Goal: Task Accomplishment & Management: Manage account settings

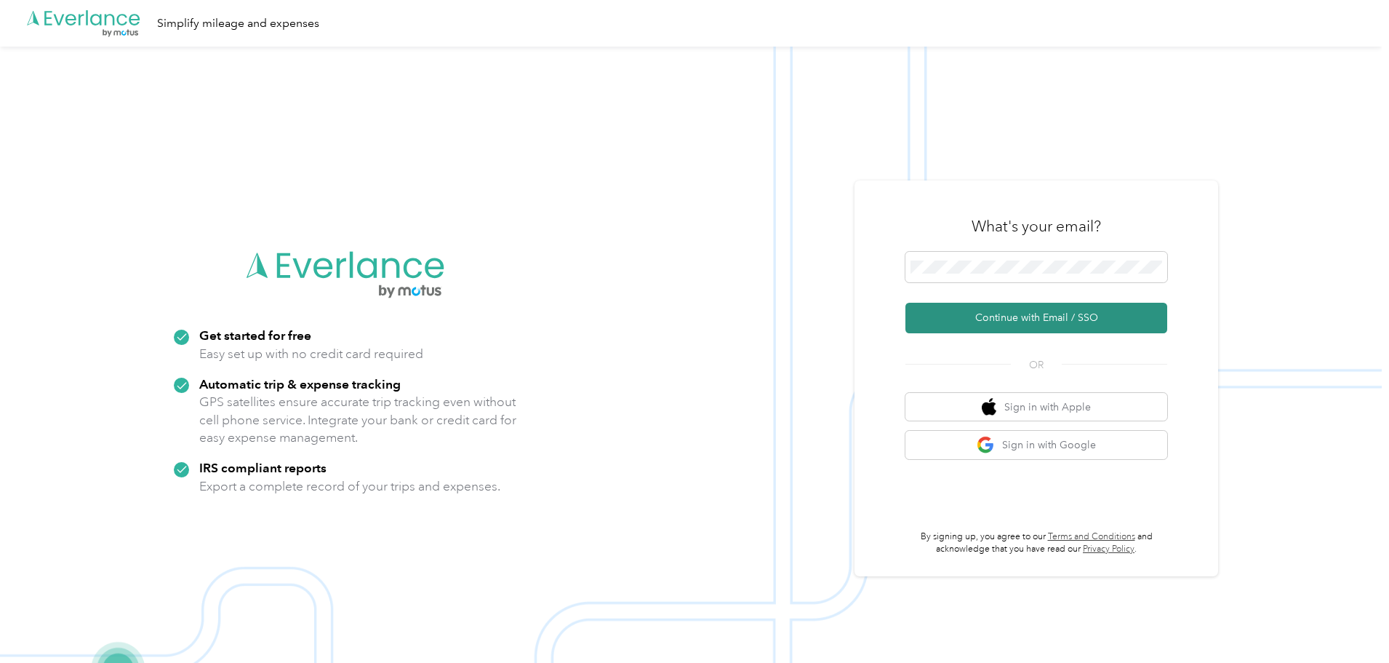
click at [1039, 316] on button "Continue with Email / SSO" at bounding box center [1036, 318] width 262 height 31
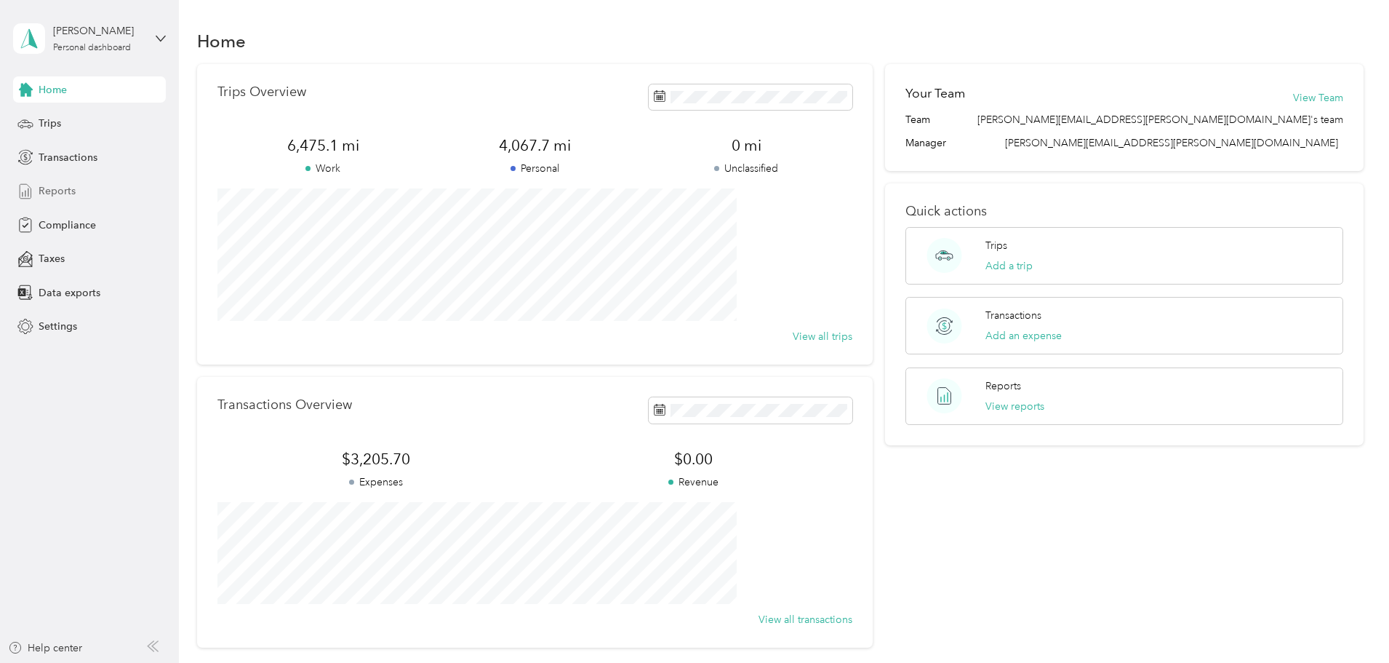
click at [63, 188] on span "Reports" at bounding box center [57, 190] width 37 height 15
